Goal: Task Accomplishment & Management: Use online tool/utility

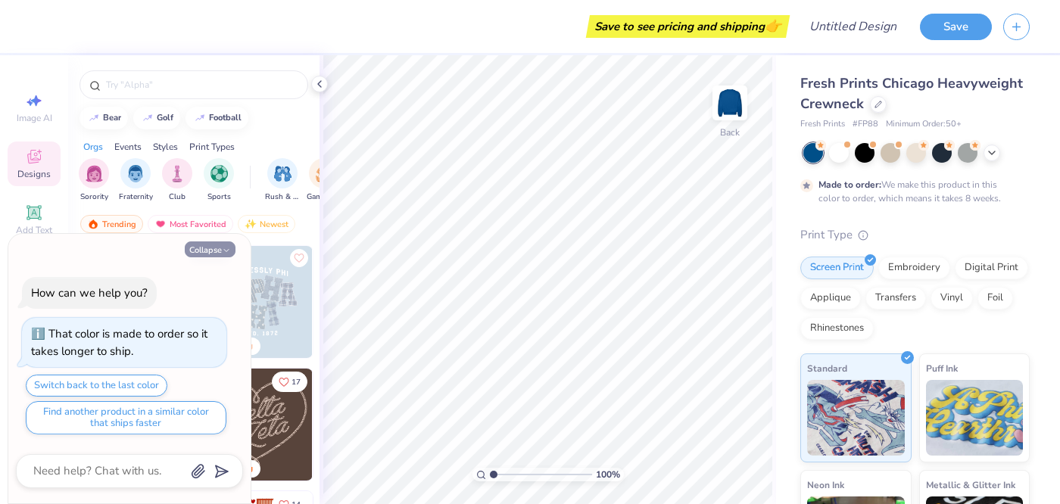
click at [222, 248] on icon "button" at bounding box center [226, 250] width 9 height 9
type textarea "x"
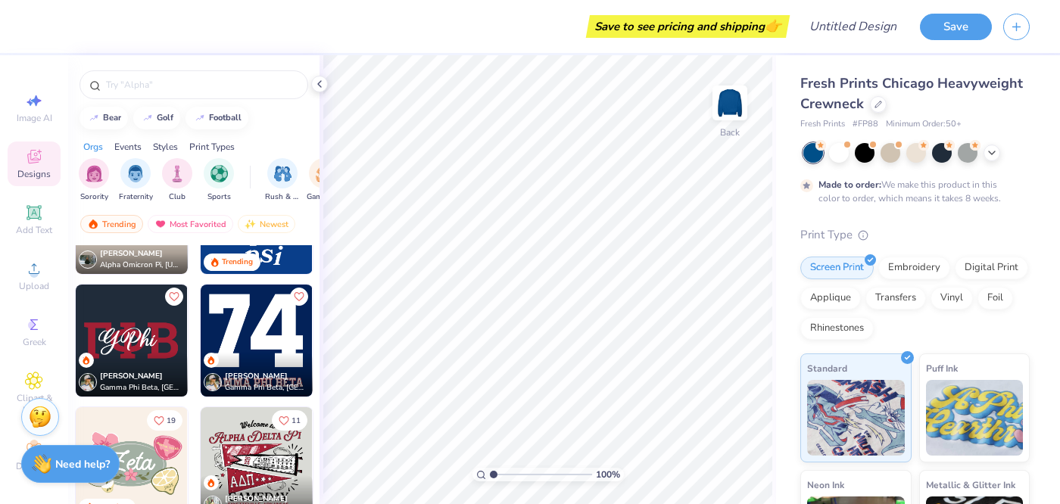
scroll to position [744, 0]
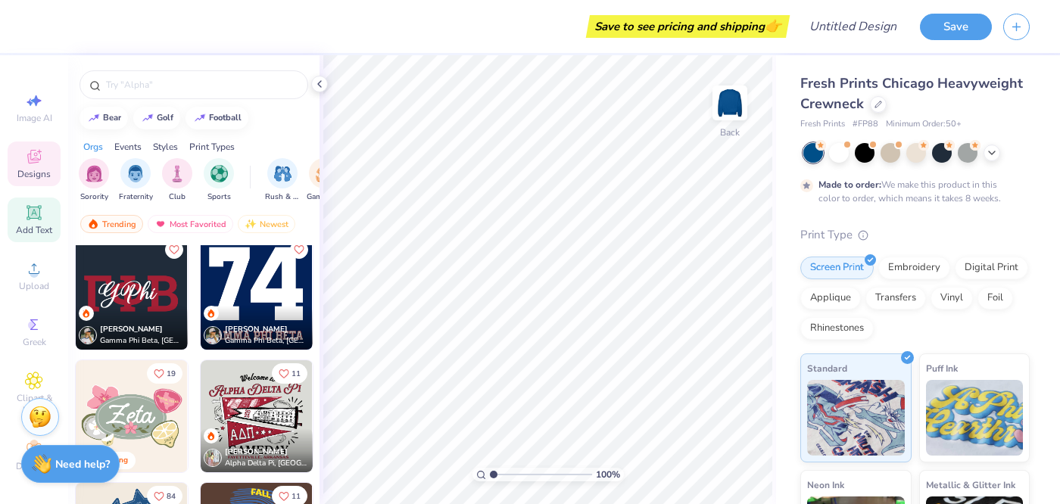
click at [33, 219] on icon at bounding box center [34, 213] width 18 height 18
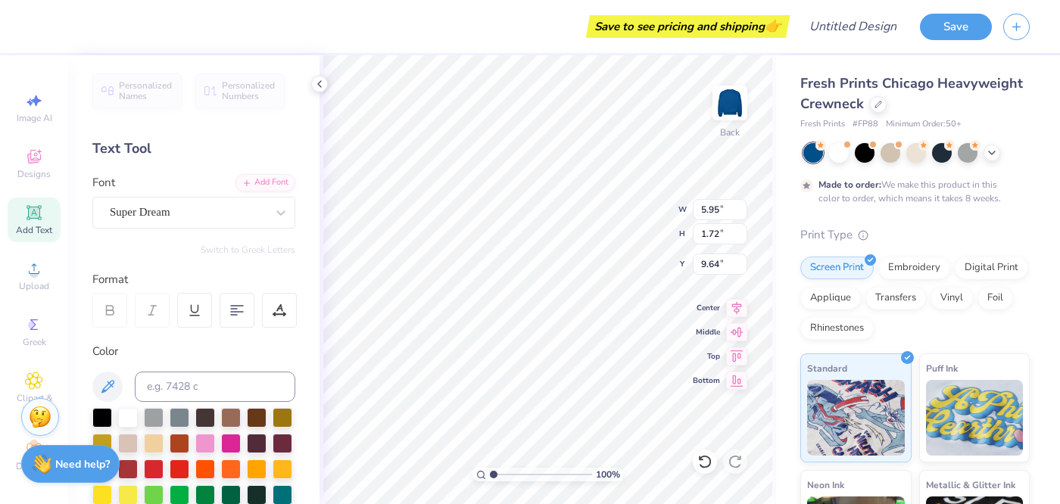
scroll to position [0, 3]
type textarea "alpha delta pi"
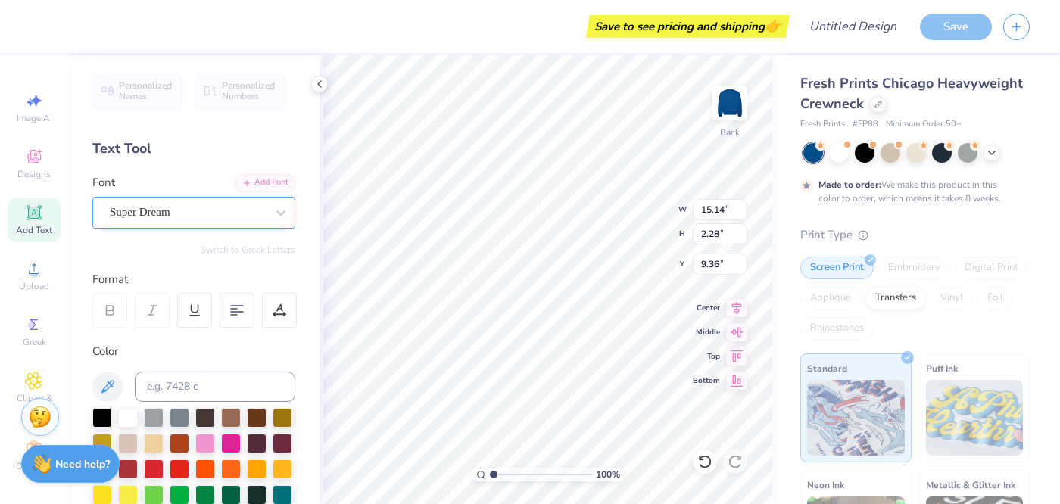
click at [259, 210] on div "Super Dream" at bounding box center [187, 212] width 159 height 23
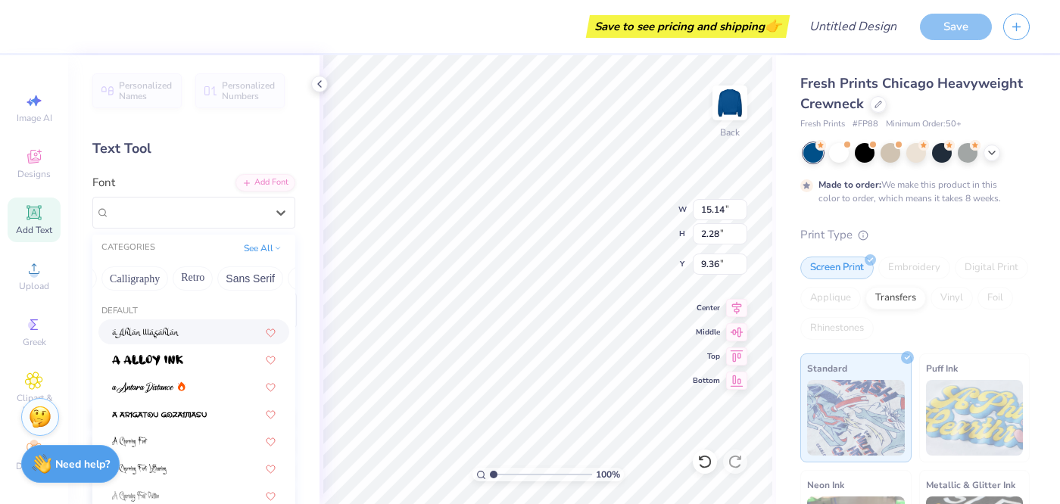
scroll to position [0, 238]
click at [154, 281] on button "Calligraphy" at bounding box center [137, 278] width 67 height 24
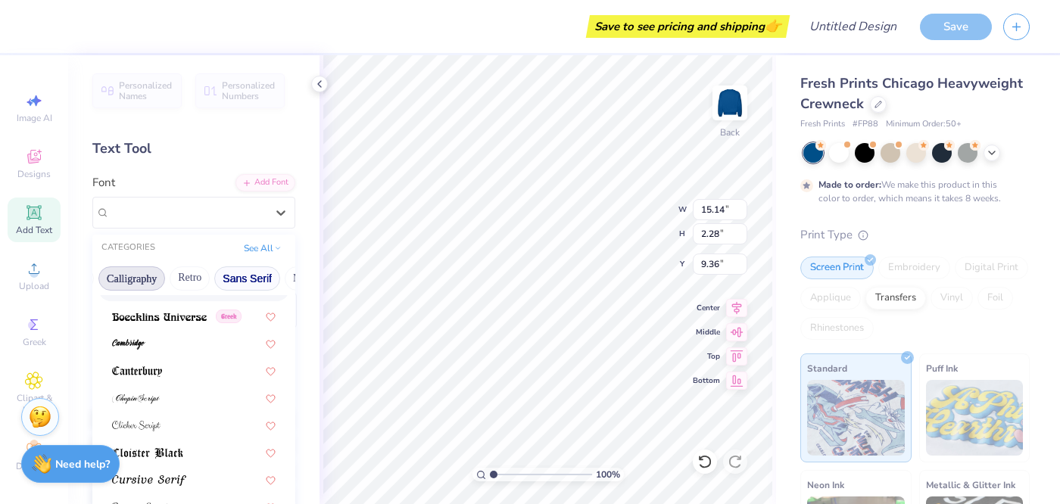
scroll to position [0, 0]
click at [167, 280] on button "Handwriting" at bounding box center [180, 278] width 70 height 24
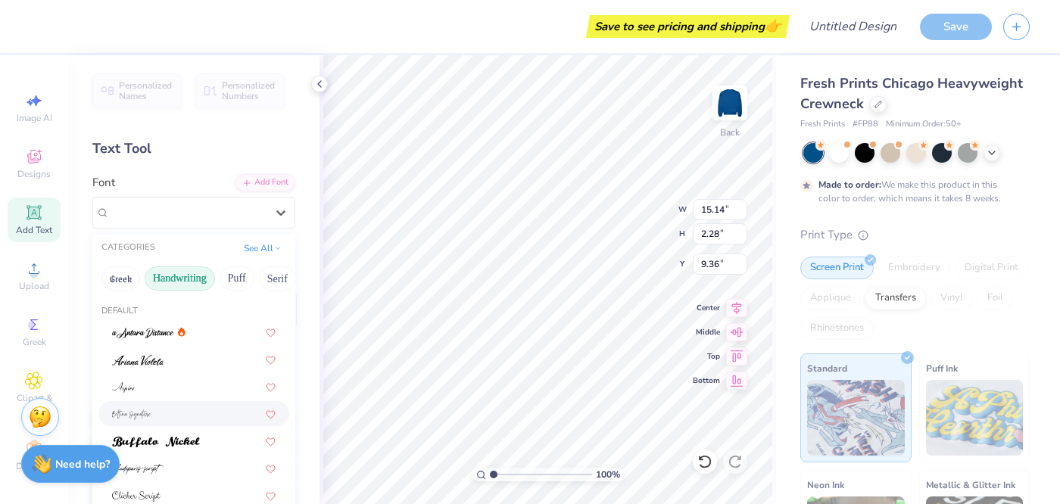
click at [212, 404] on div at bounding box center [193, 413] width 191 height 25
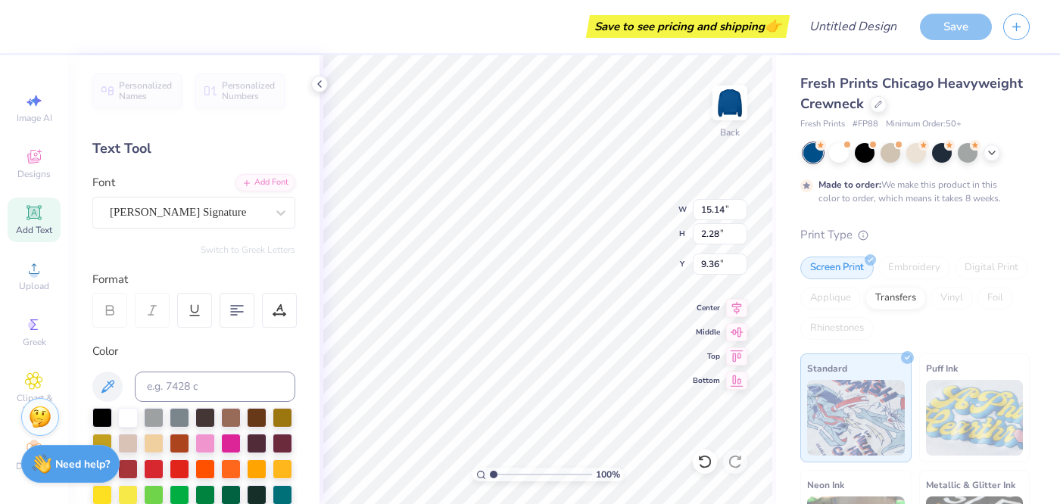
type input "17.05"
type input "5.17"
type input "7.92"
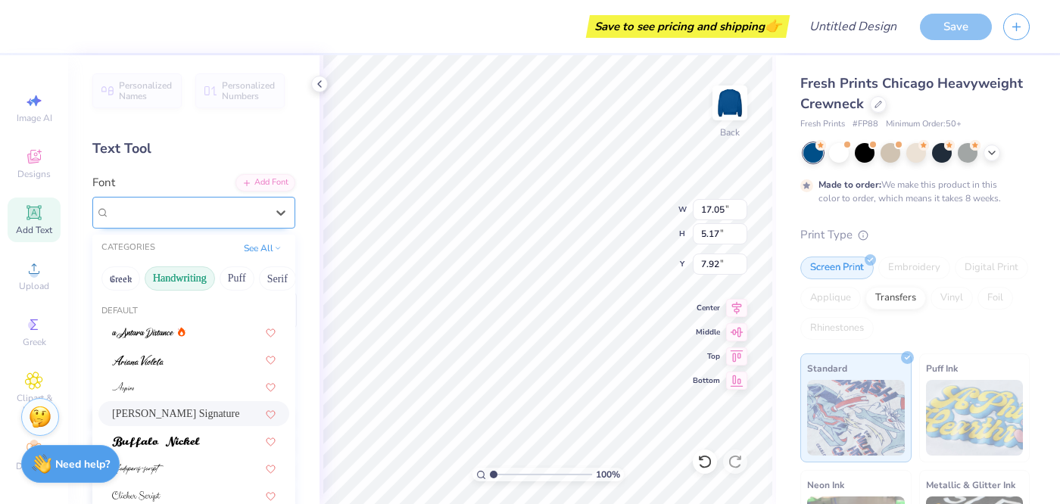
click at [173, 213] on div "[PERSON_NAME] Signature" at bounding box center [187, 212] width 159 height 23
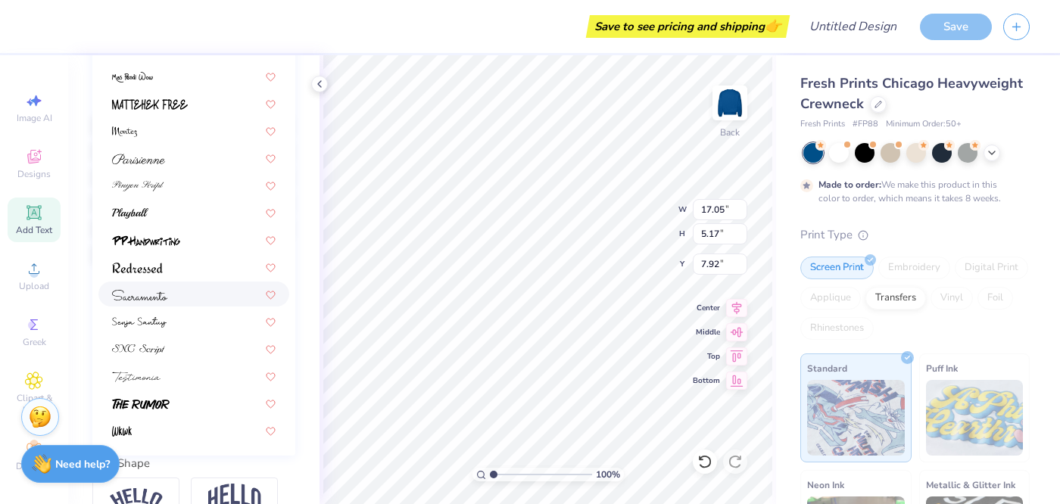
scroll to position [302, 0]
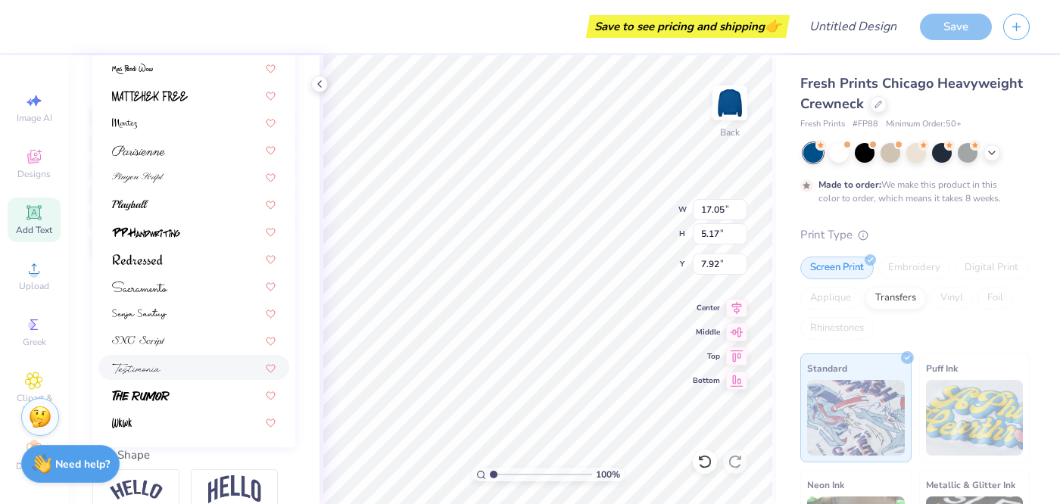
click at [173, 360] on div at bounding box center [194, 368] width 164 height 16
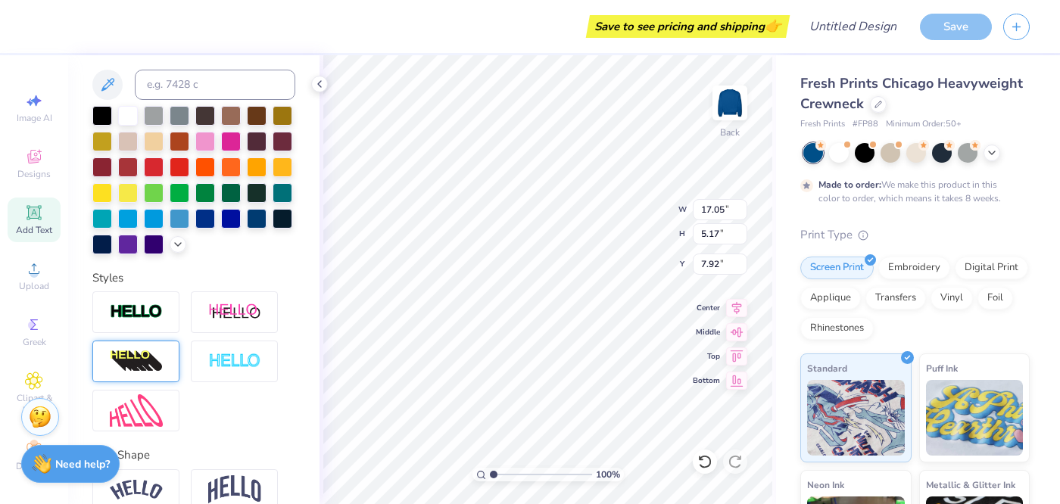
type input "9.82"
type input "1.34"
type input "9.83"
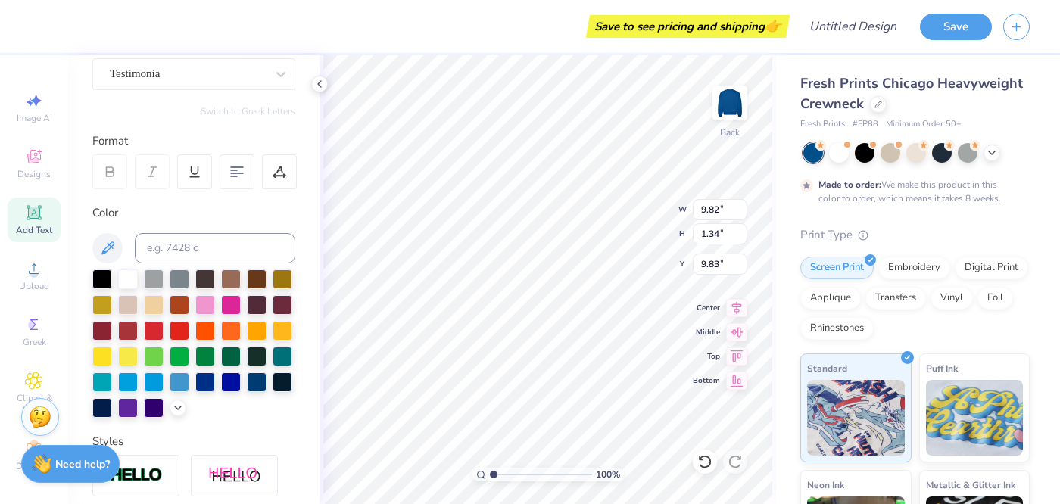
scroll to position [0, 0]
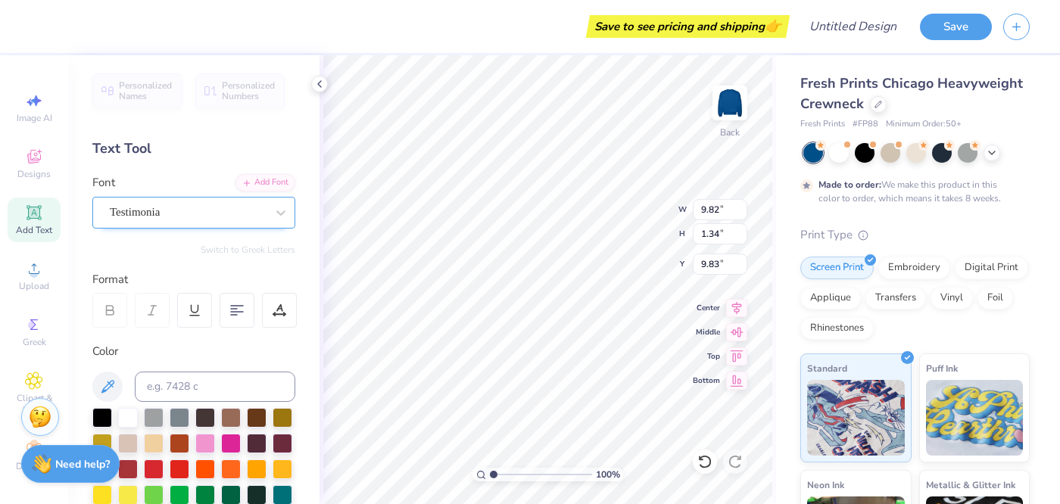
click at [167, 220] on div "Testimonia" at bounding box center [187, 212] width 159 height 23
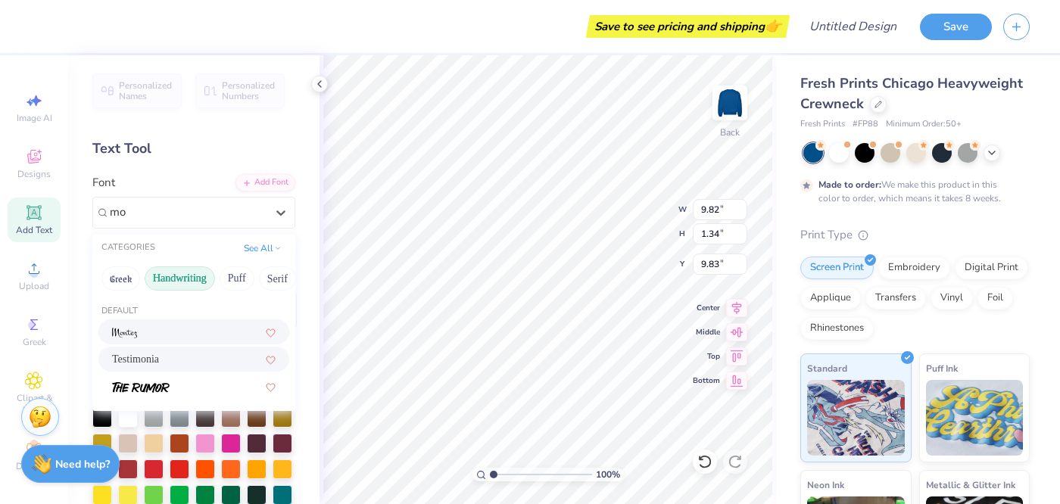
type input "m"
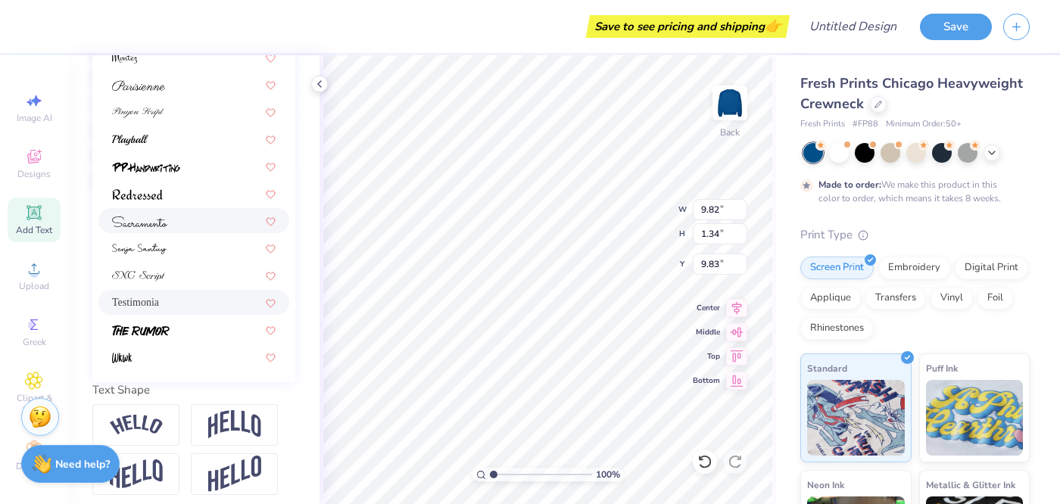
scroll to position [375, 0]
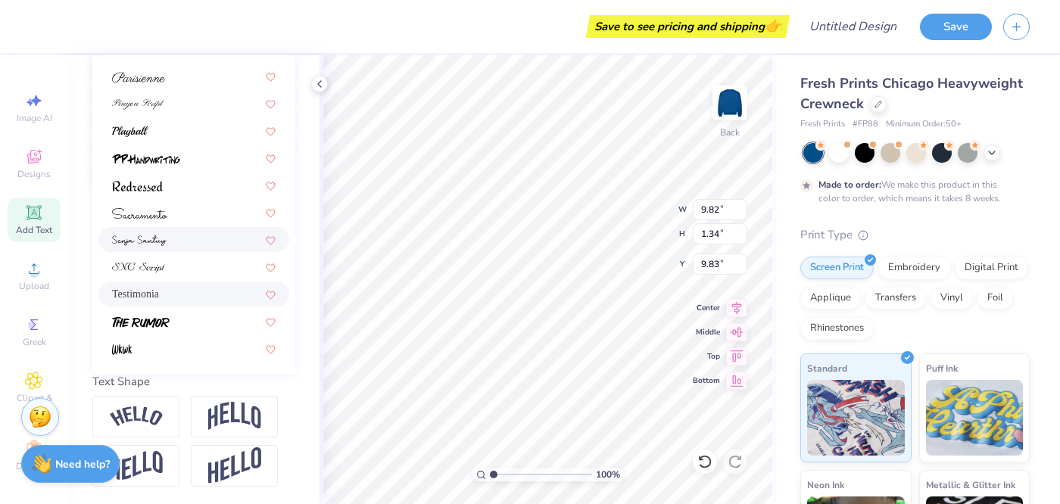
click at [175, 246] on div at bounding box center [194, 240] width 164 height 16
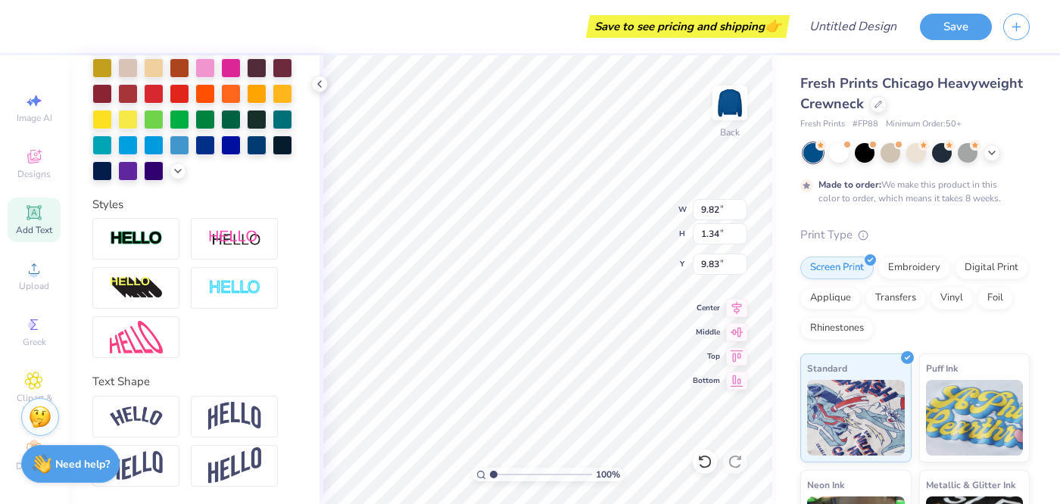
type input "11.03"
type input "2.08"
type input "9.46"
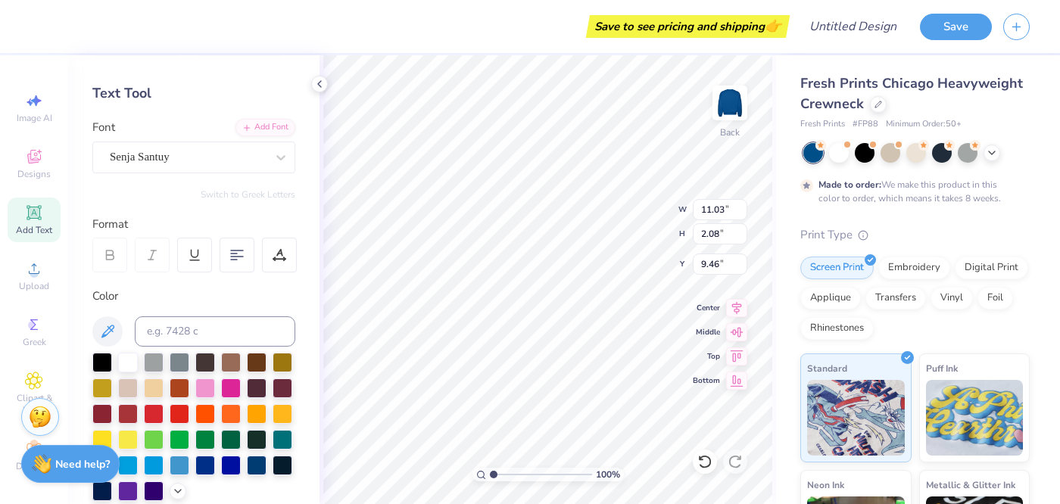
scroll to position [0, 0]
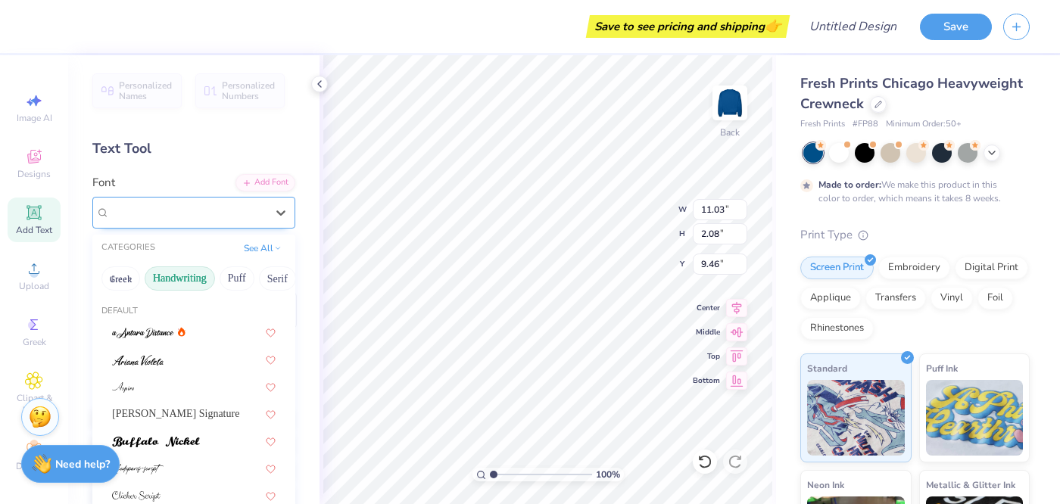
click at [175, 217] on div "Senja Santuy" at bounding box center [187, 212] width 159 height 23
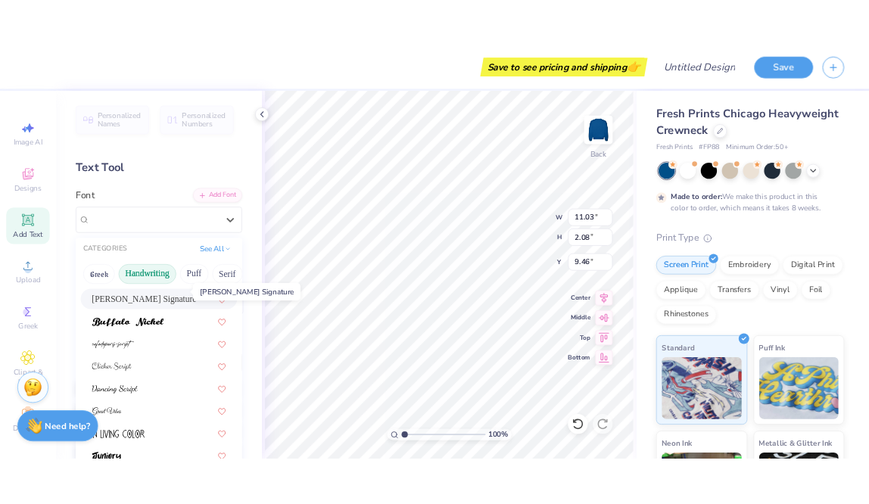
scroll to position [118, 0]
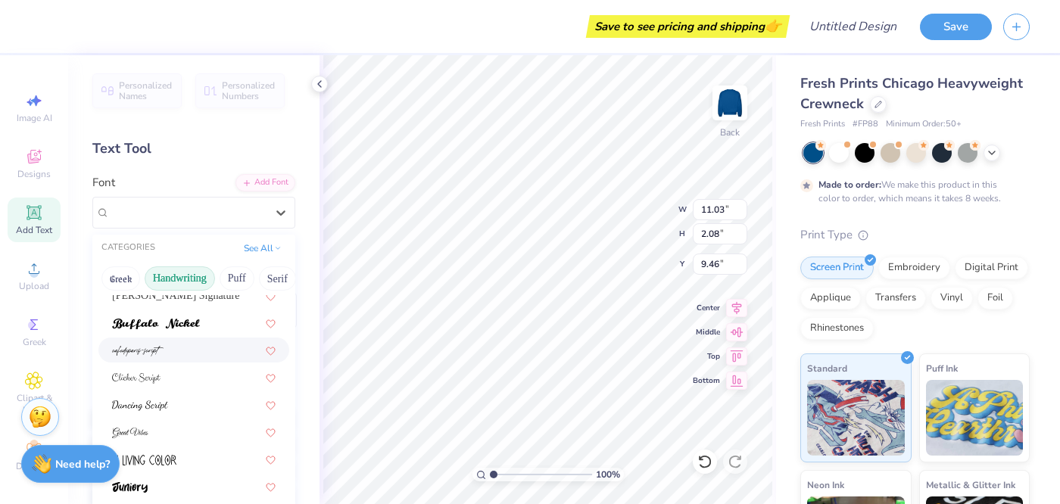
click at [175, 355] on div at bounding box center [194, 350] width 164 height 16
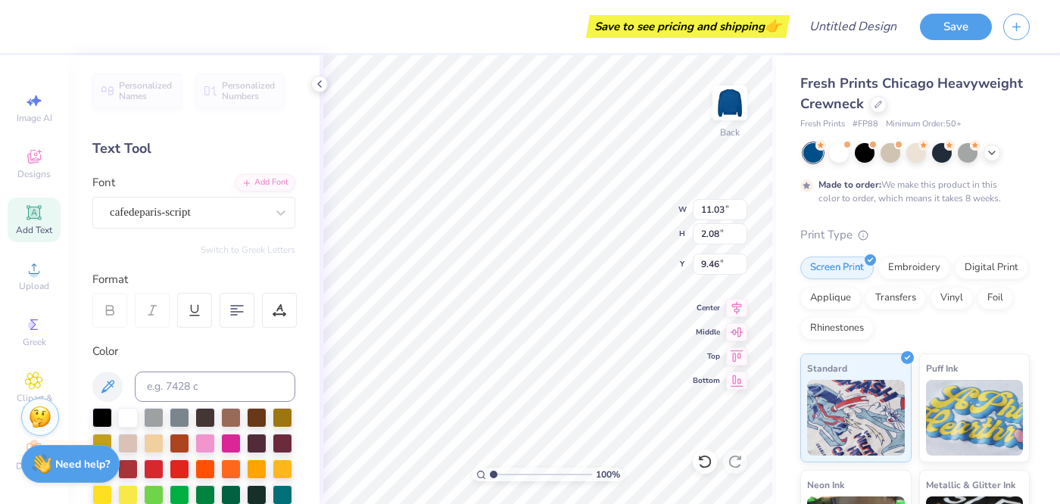
type input "4.98"
type input "1.63"
type input "9.68"
type input "6.98"
type input "2.29"
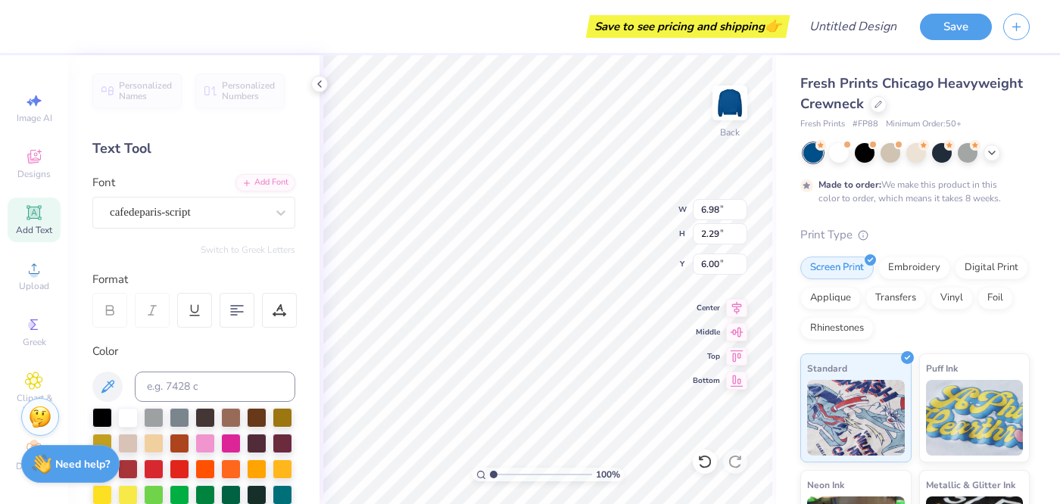
type input "6.48"
type input "12.00"
type input "3.93"
type input "5.59"
type input "8.50"
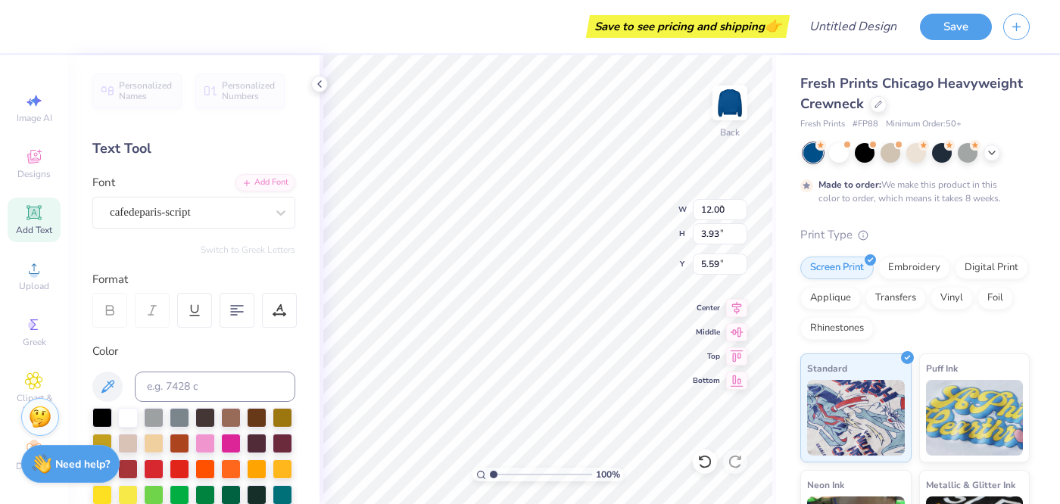
type input "2.79"
type input "5.63"
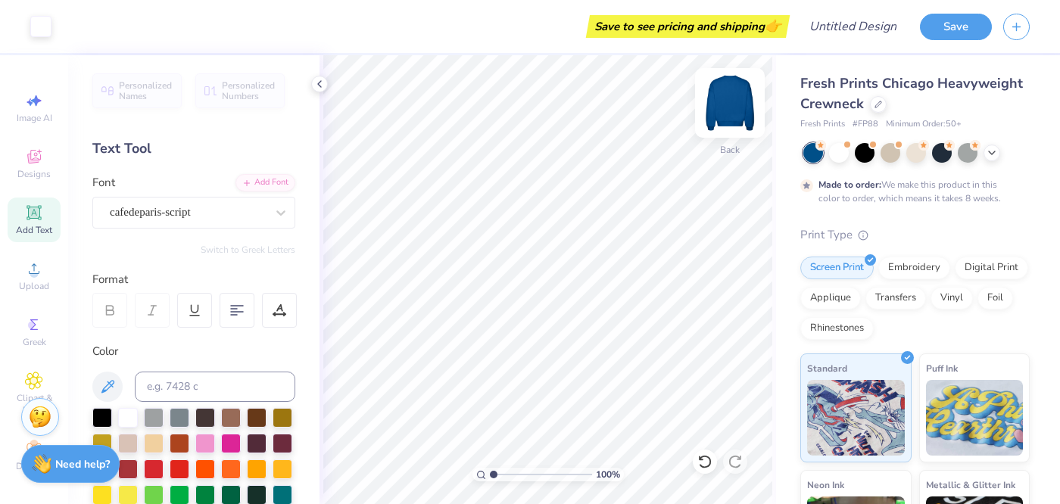
click at [734, 95] on img at bounding box center [730, 103] width 61 height 61
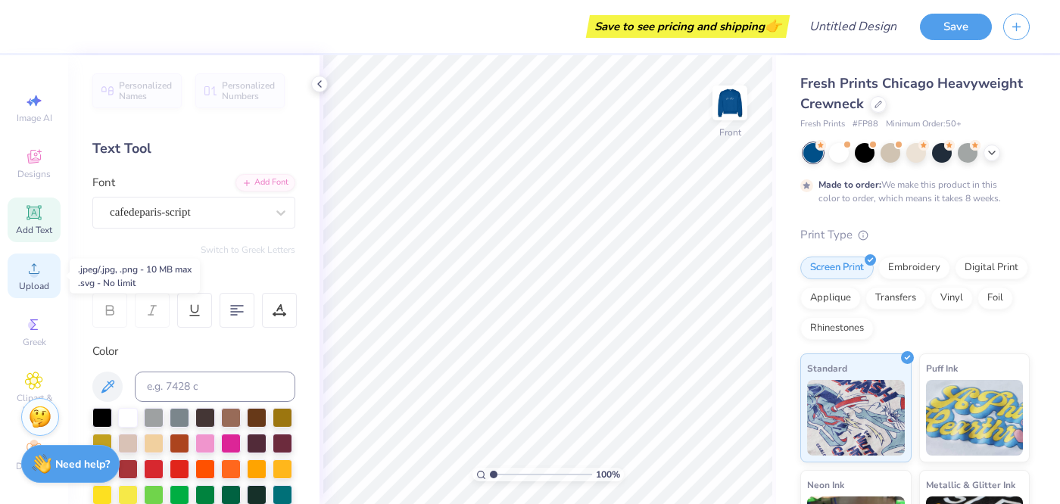
click at [21, 269] on div "Upload" at bounding box center [34, 276] width 53 height 45
click at [42, 279] on div "Upload" at bounding box center [34, 276] width 53 height 45
click at [36, 273] on icon at bounding box center [34, 268] width 11 height 11
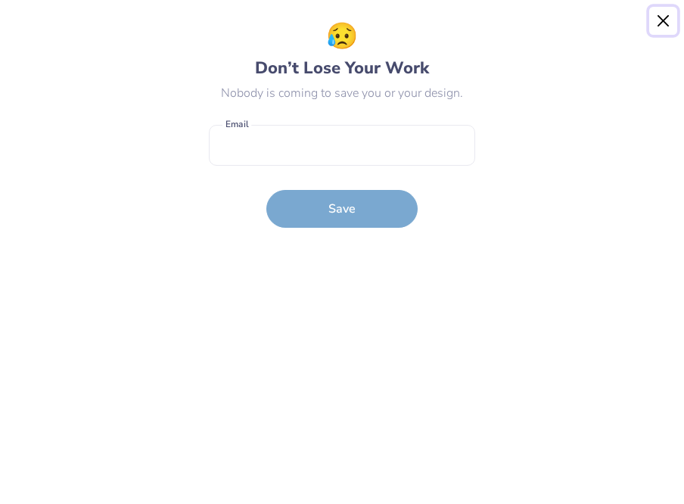
click at [668, 16] on button "Close" at bounding box center [664, 21] width 29 height 29
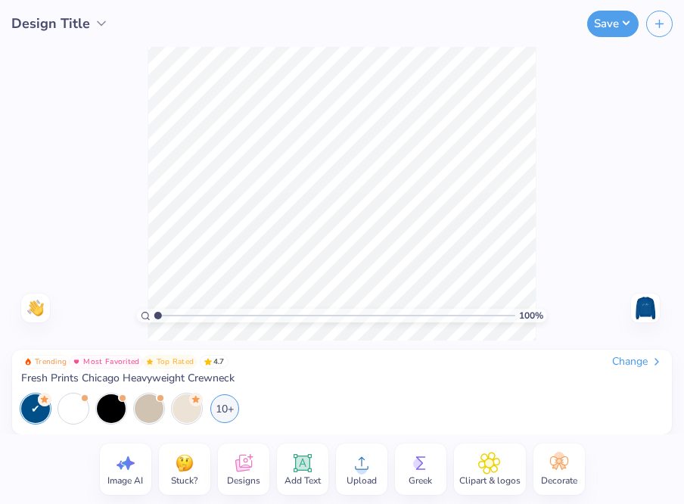
click at [359, 497] on div "Image AI Stuck? Designs Add Text Upload Greek Clipart & logos Decorate" at bounding box center [342, 470] width 684 height 70
click at [358, 462] on icon at bounding box center [362, 463] width 23 height 23
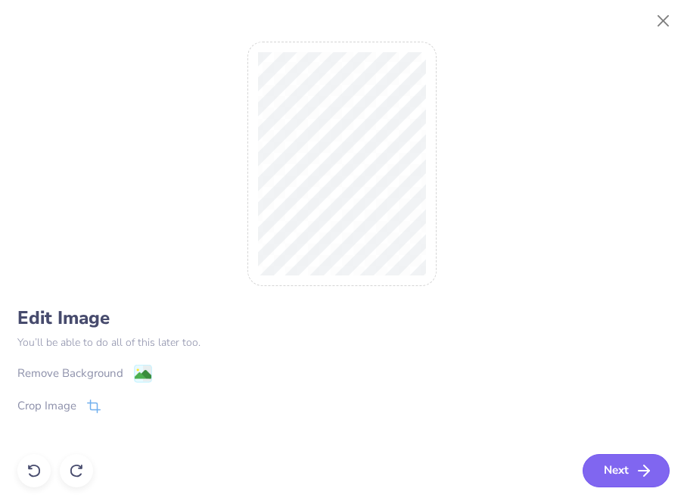
click at [621, 470] on button "Next" at bounding box center [626, 470] width 87 height 33
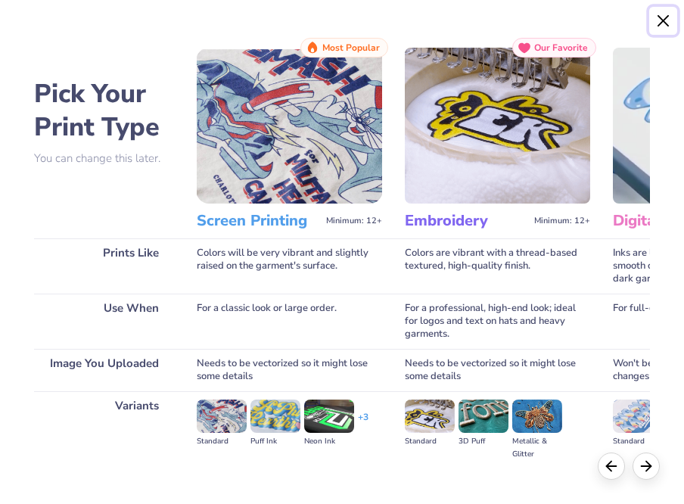
click at [662, 25] on button "Close" at bounding box center [664, 21] width 29 height 29
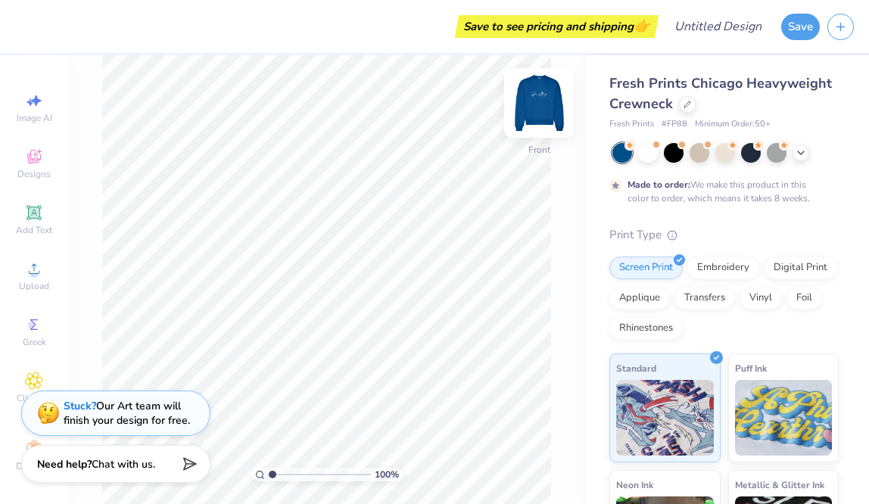
click at [550, 92] on img at bounding box center [539, 103] width 61 height 61
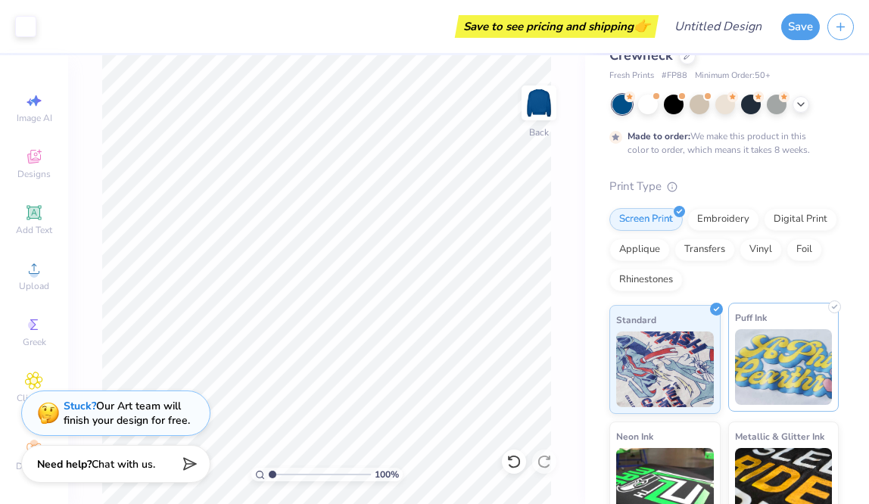
scroll to position [0, 0]
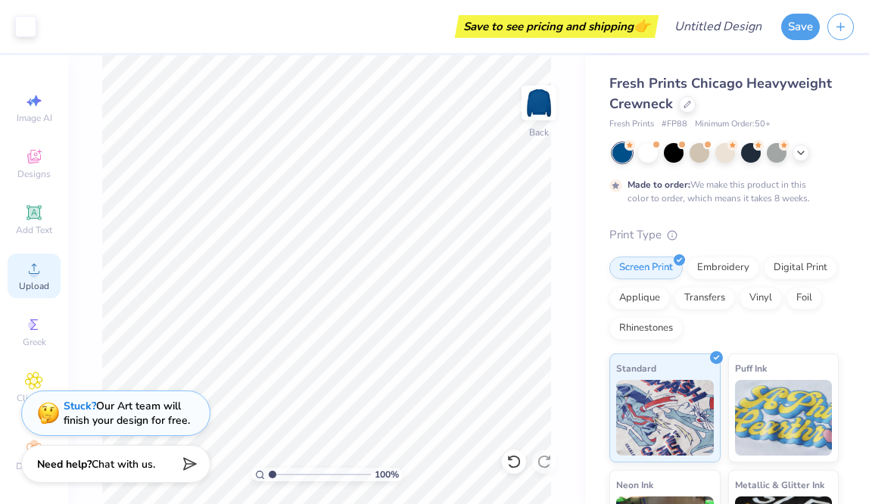
click at [48, 275] on div "Upload" at bounding box center [34, 276] width 53 height 45
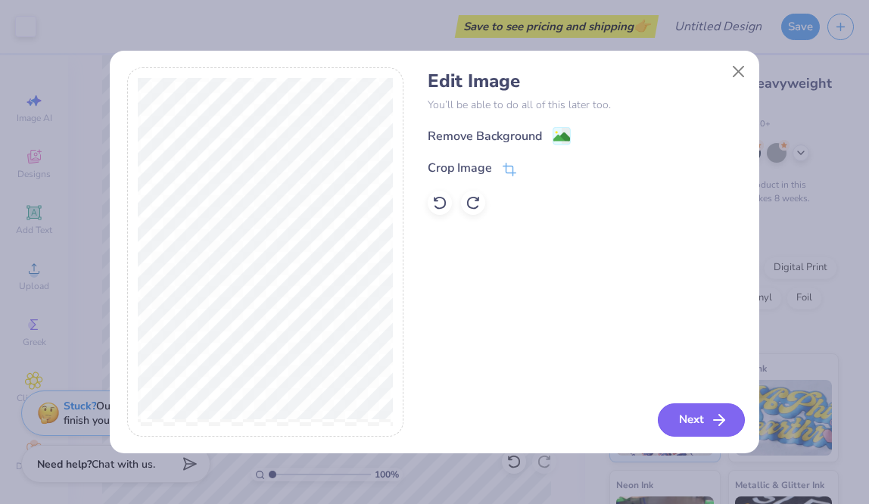
click at [696, 426] on button "Next" at bounding box center [701, 420] width 87 height 33
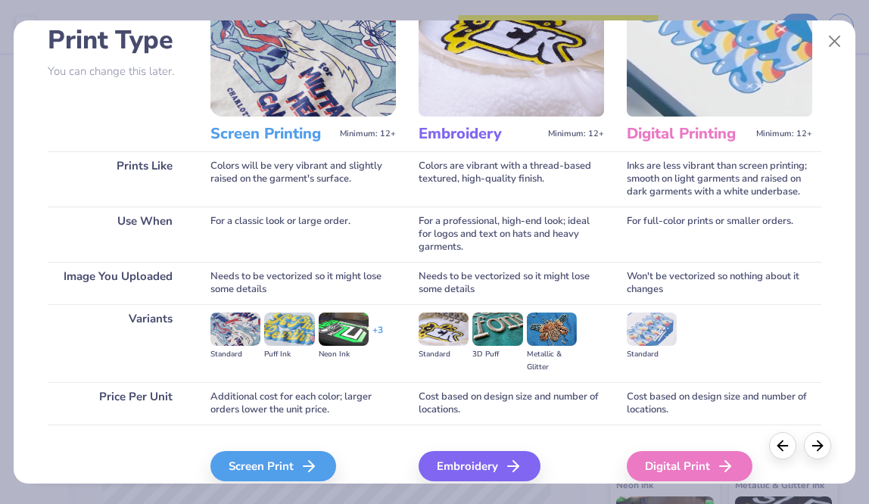
scroll to position [175, 0]
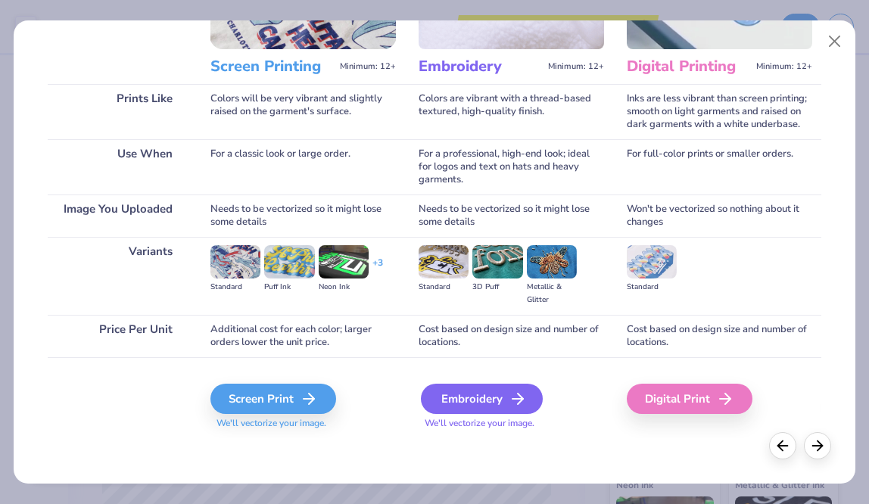
click at [503, 405] on div "Embroidery" at bounding box center [482, 399] width 122 height 30
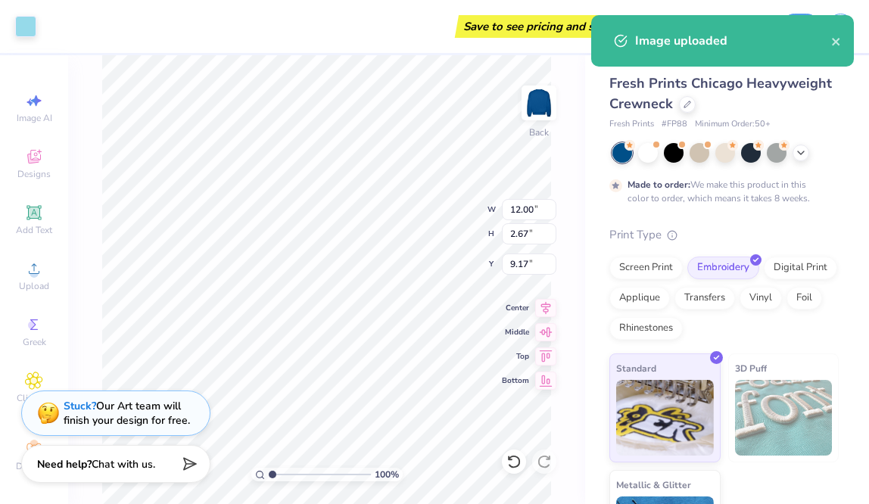
type input "8.50"
type input "2.79"
type input "5.63"
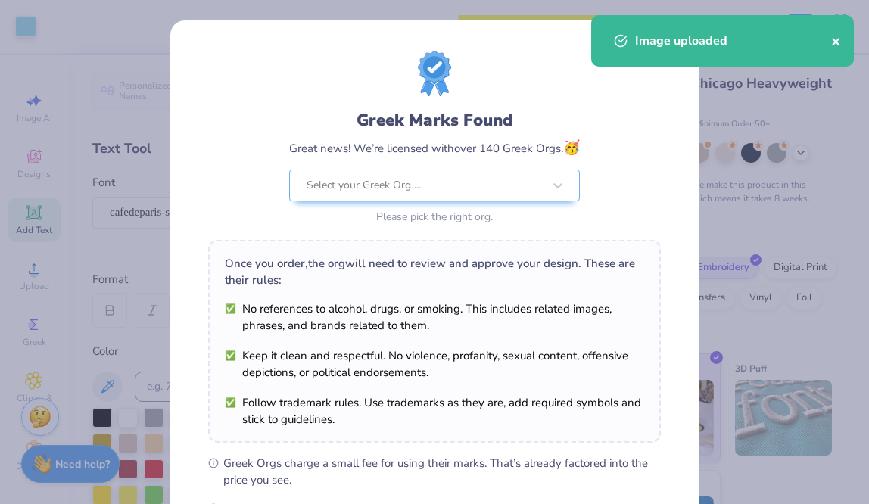
click at [837, 38] on icon "close" at bounding box center [836, 42] width 11 height 12
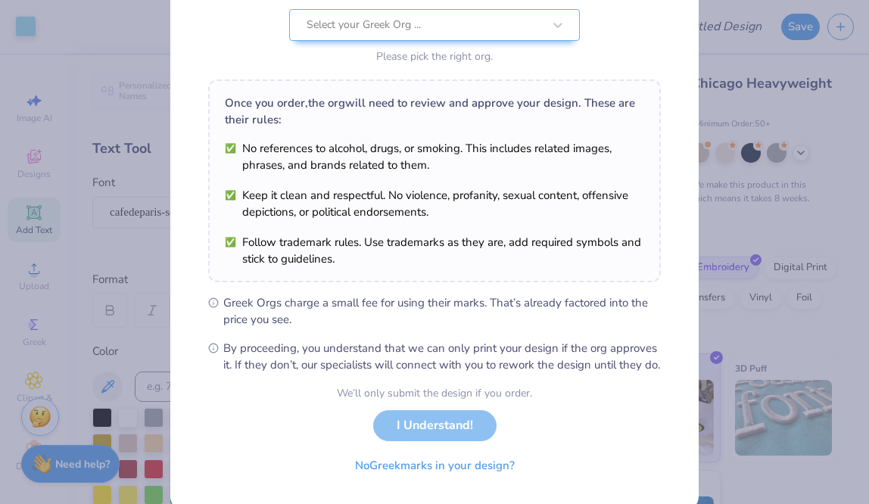
scroll to position [204, 0]
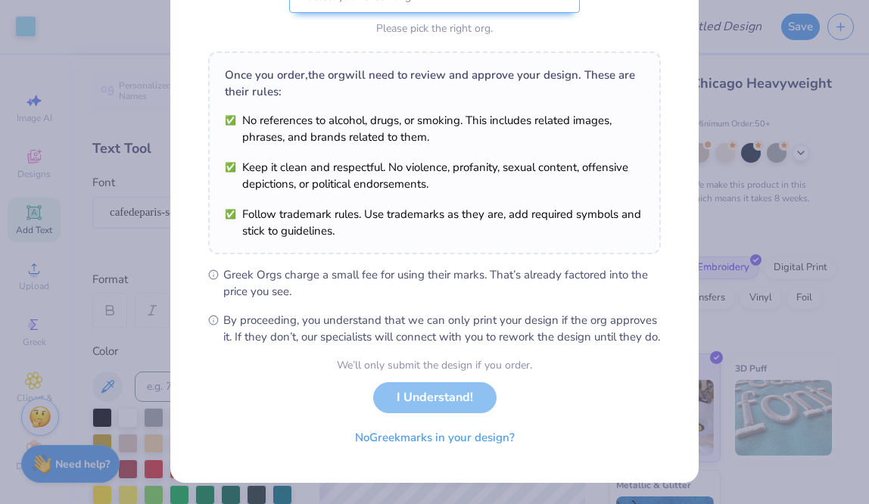
click at [444, 402] on div "We’ll only submit the design if you order. I Understand! No Greek marks in your…" at bounding box center [434, 404] width 195 height 95
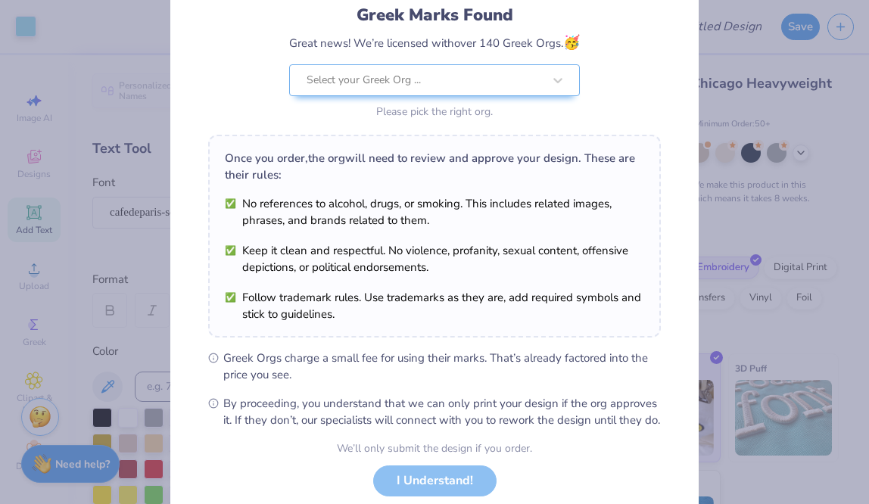
scroll to position [0, 0]
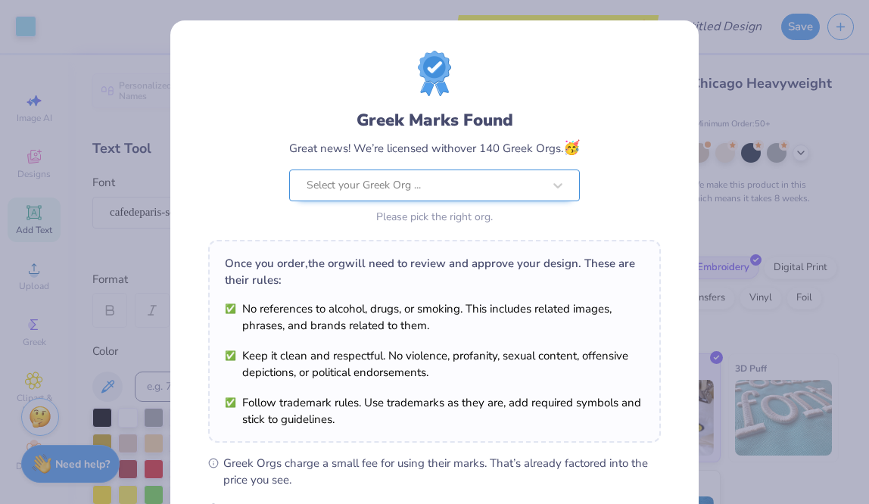
click at [508, 196] on div "Select your Greek Org ..." at bounding box center [424, 185] width 239 height 30
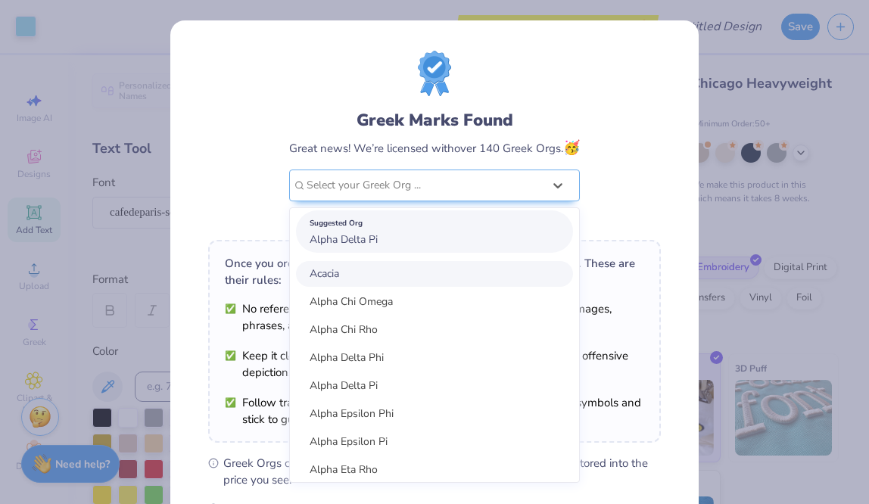
click at [462, 232] on div "Suggested Org Alpha Delta Pi" at bounding box center [434, 231] width 277 height 42
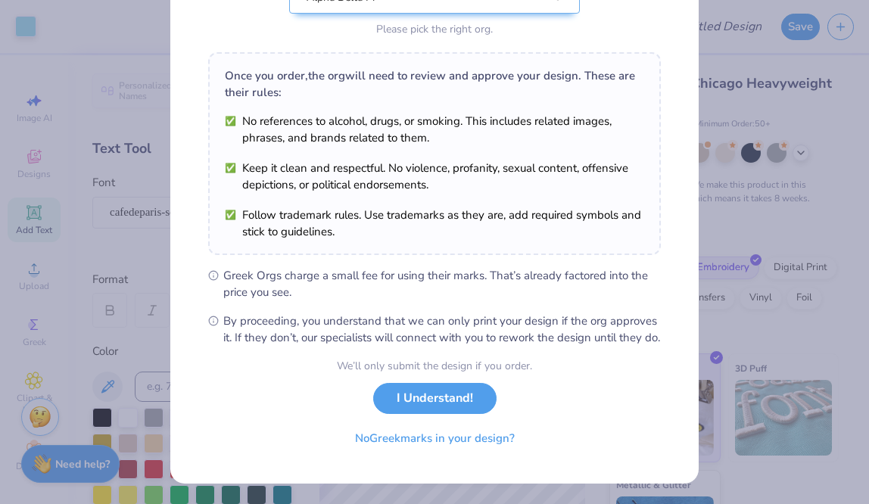
scroll to position [204, 0]
click at [428, 390] on button "I Understand!" at bounding box center [434, 394] width 123 height 31
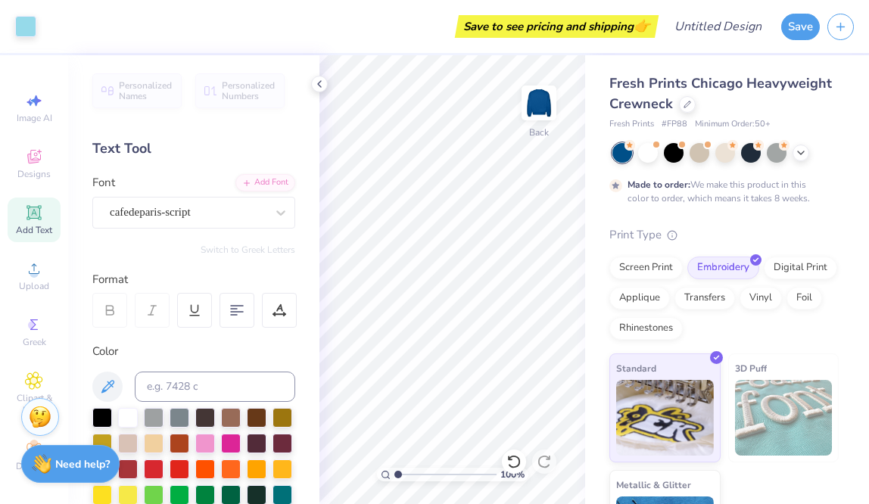
scroll to position [0, 0]
type input "5.76"
click at [543, 101] on img at bounding box center [539, 103] width 61 height 61
click at [40, 275] on icon at bounding box center [34, 269] width 18 height 18
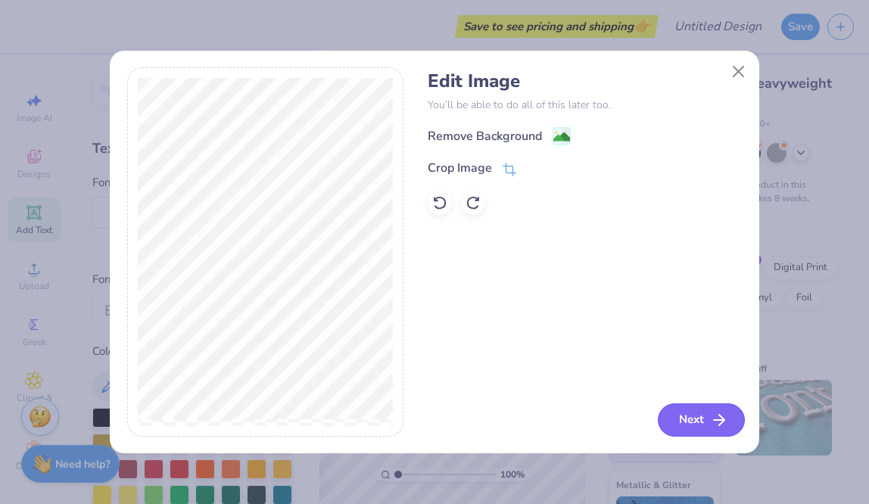
click at [701, 425] on button "Next" at bounding box center [701, 420] width 87 height 33
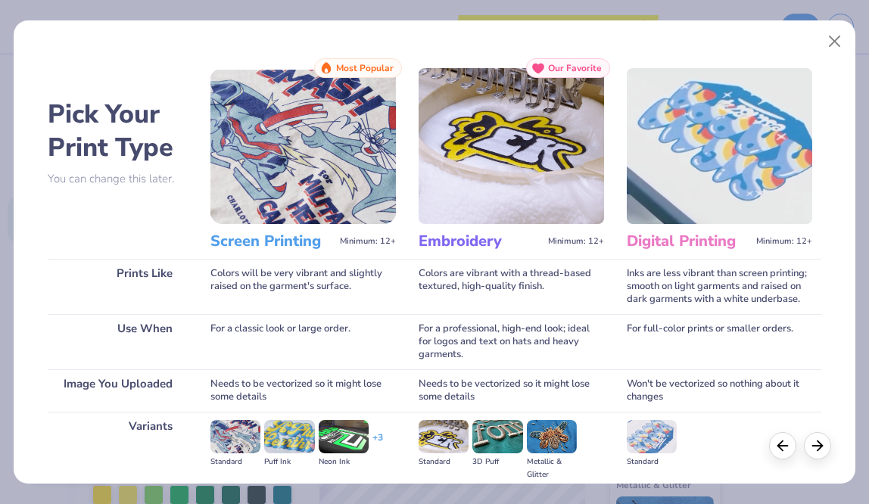
scroll to position [175, 0]
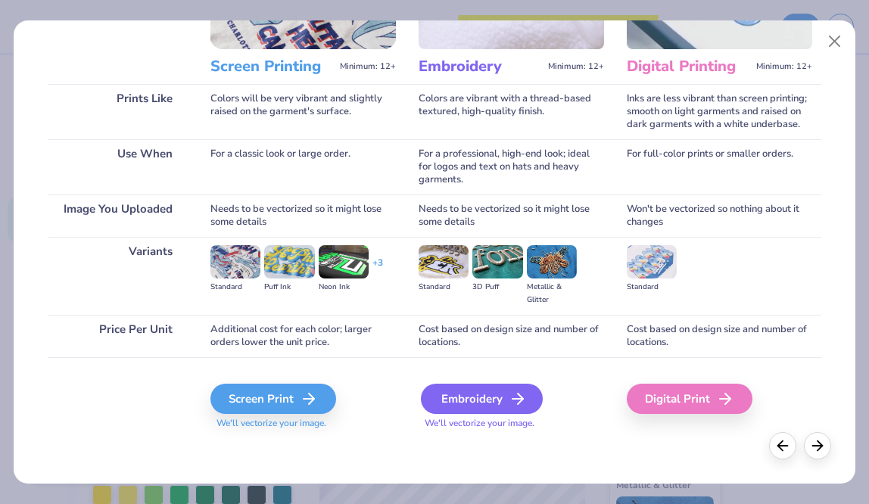
click at [513, 400] on icon at bounding box center [518, 399] width 18 height 18
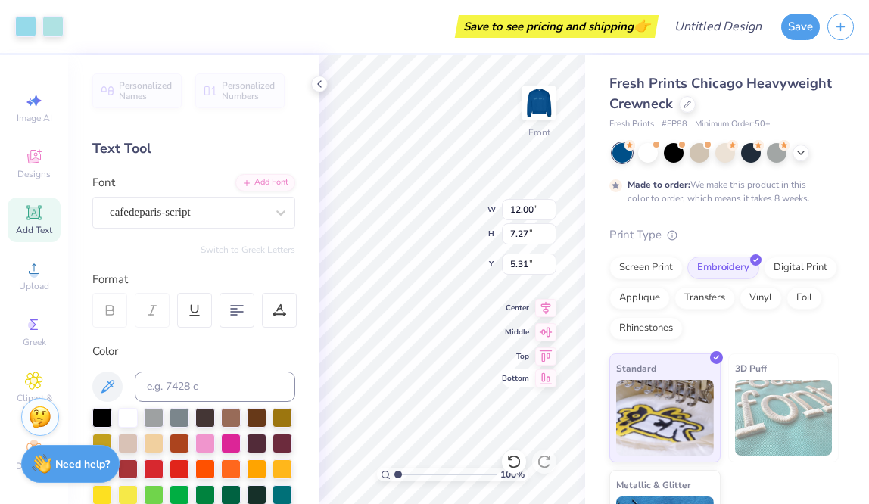
type input "5.31"
click at [318, 81] on icon at bounding box center [319, 84] width 12 height 12
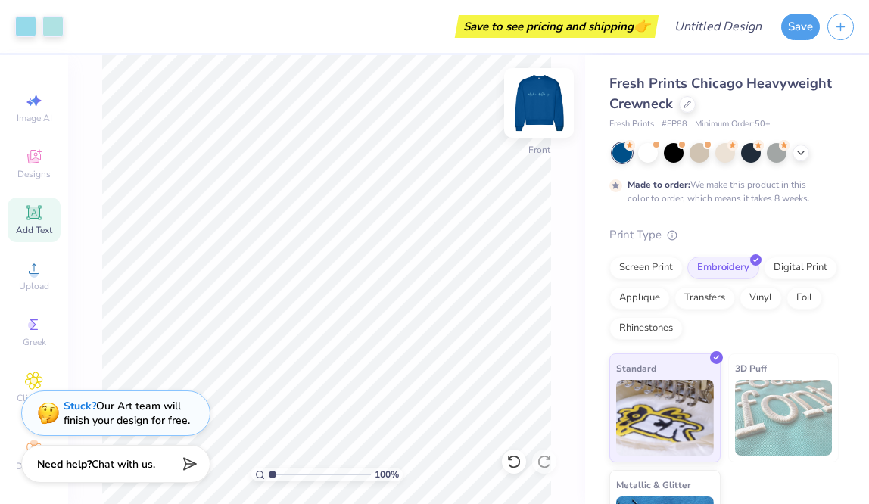
click at [547, 106] on img at bounding box center [539, 103] width 61 height 61
type input "9.57"
type input "2.13"
type input "6.17"
click at [542, 116] on img at bounding box center [539, 103] width 61 height 61
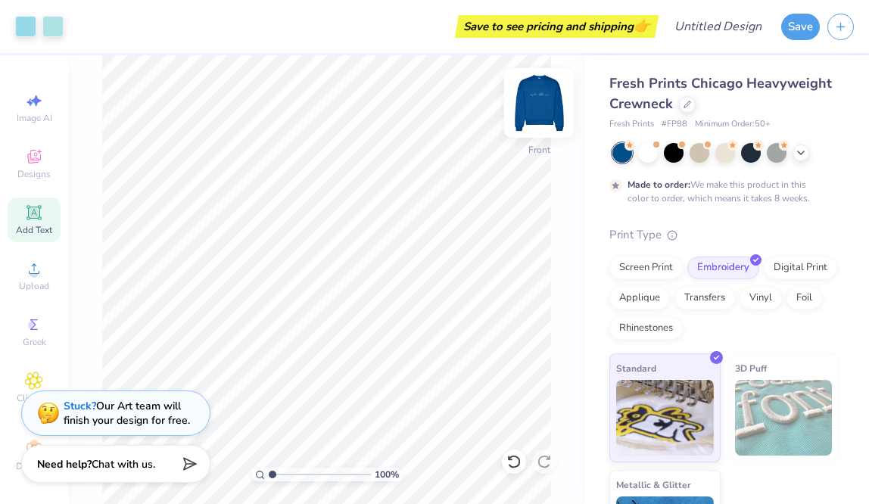
click at [545, 119] on img at bounding box center [539, 103] width 61 height 61
click at [545, 117] on img at bounding box center [539, 103] width 61 height 61
